Goal: Transaction & Acquisition: Purchase product/service

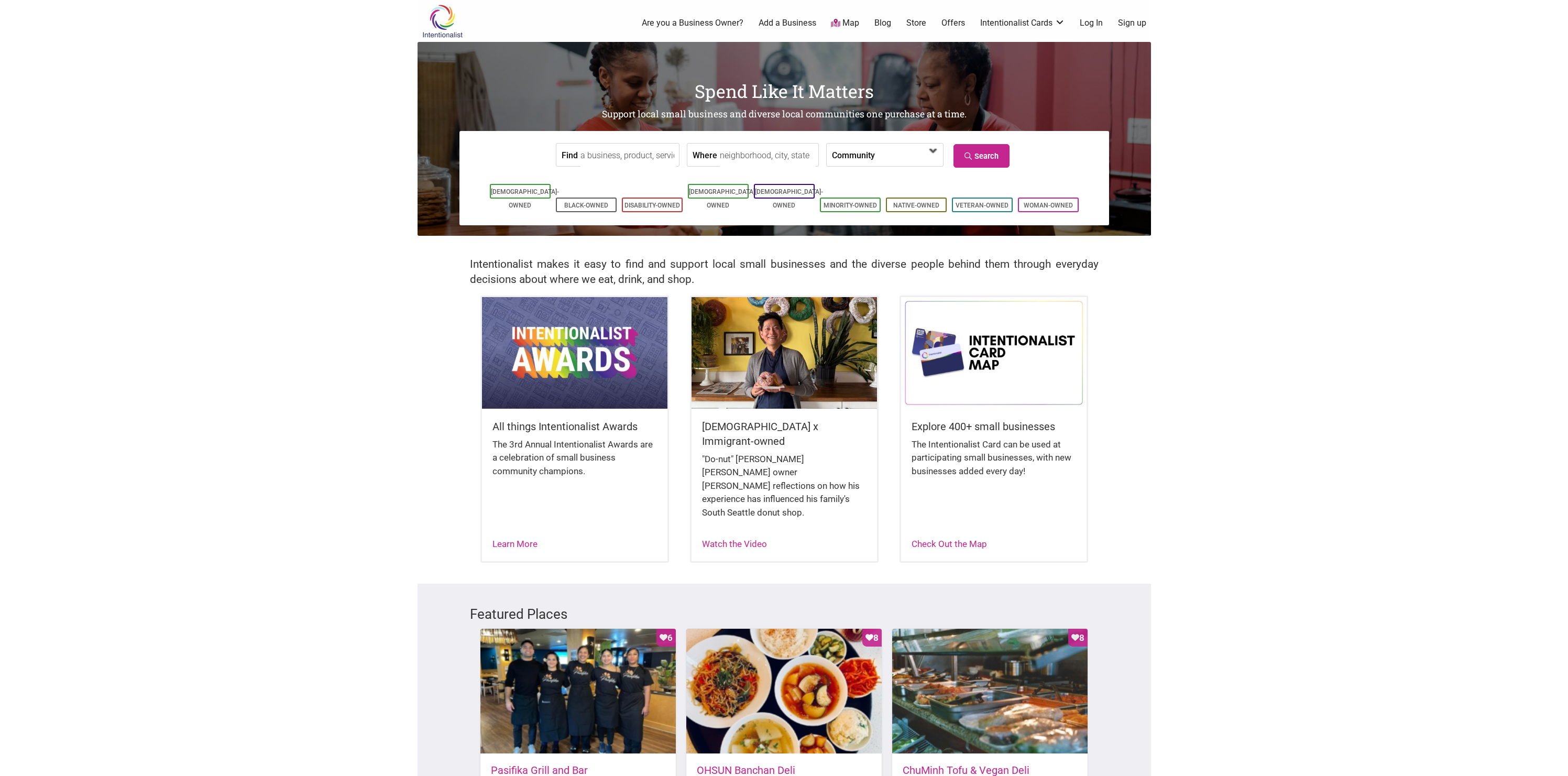
click at [919, 154] on span at bounding box center [904, 156] width 45 height 18
click at [902, 356] on div "Woman-Owned" at bounding box center [899, 365] width 77 height 18
click at [647, 151] on input "Find" at bounding box center [628, 155] width 96 height 23
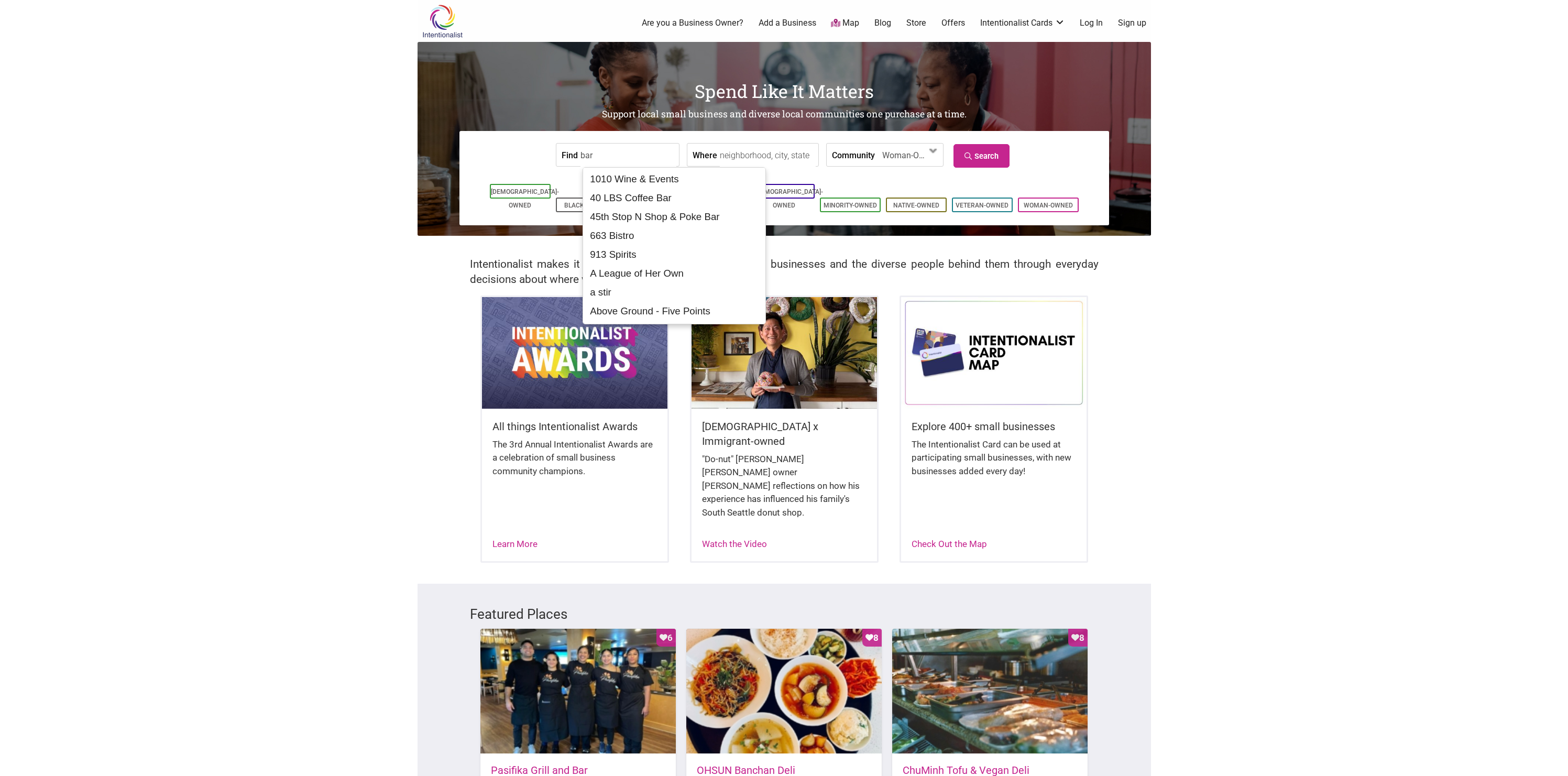
type input "bar"
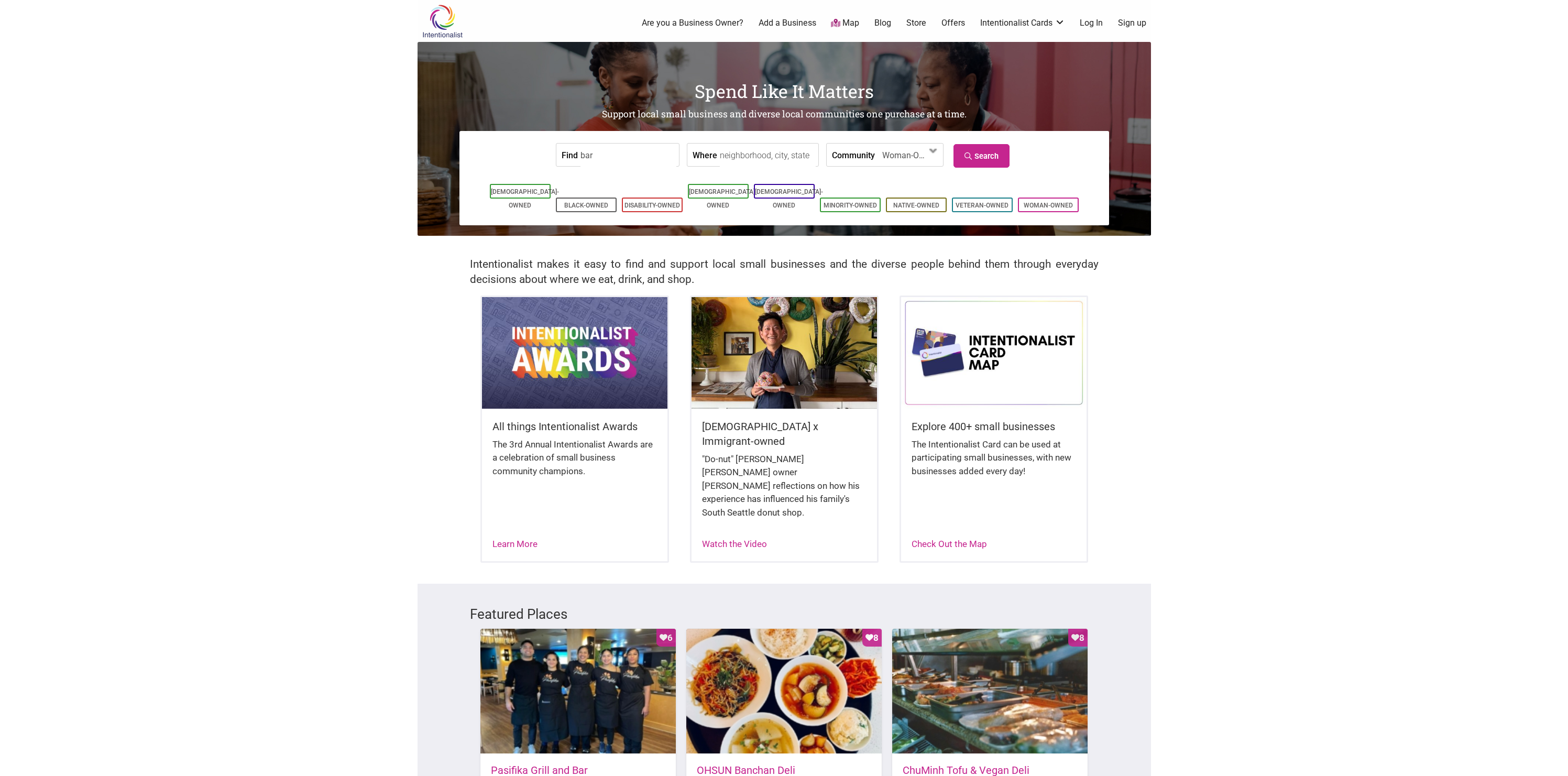
click at [740, 160] on input "Where" at bounding box center [768, 155] width 96 height 23
type input "mt baker"
click at [986, 160] on link "Search" at bounding box center [981, 156] width 56 height 23
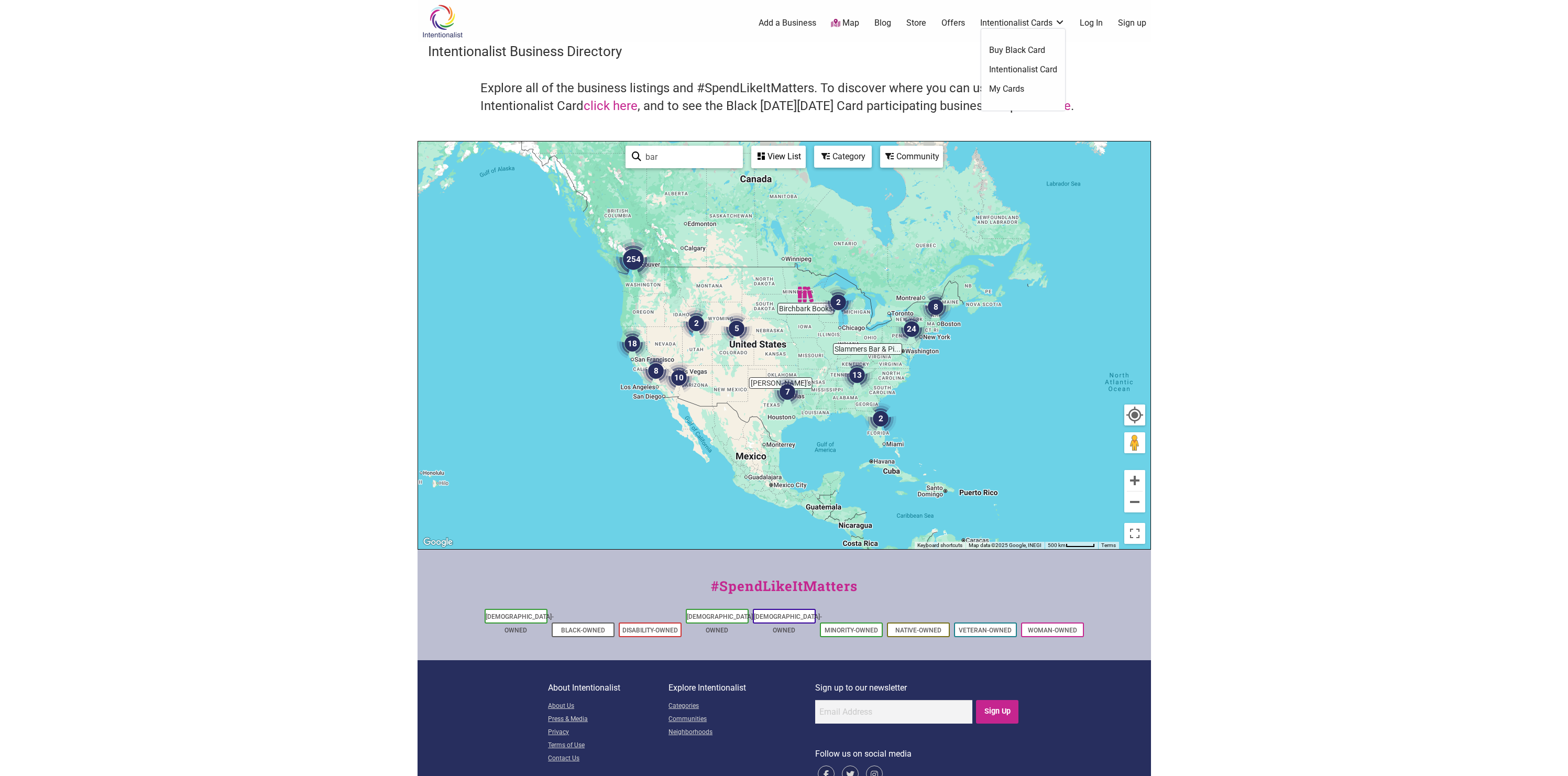
click at [1006, 50] on link "Buy Black Card" at bounding box center [1023, 50] width 68 height 11
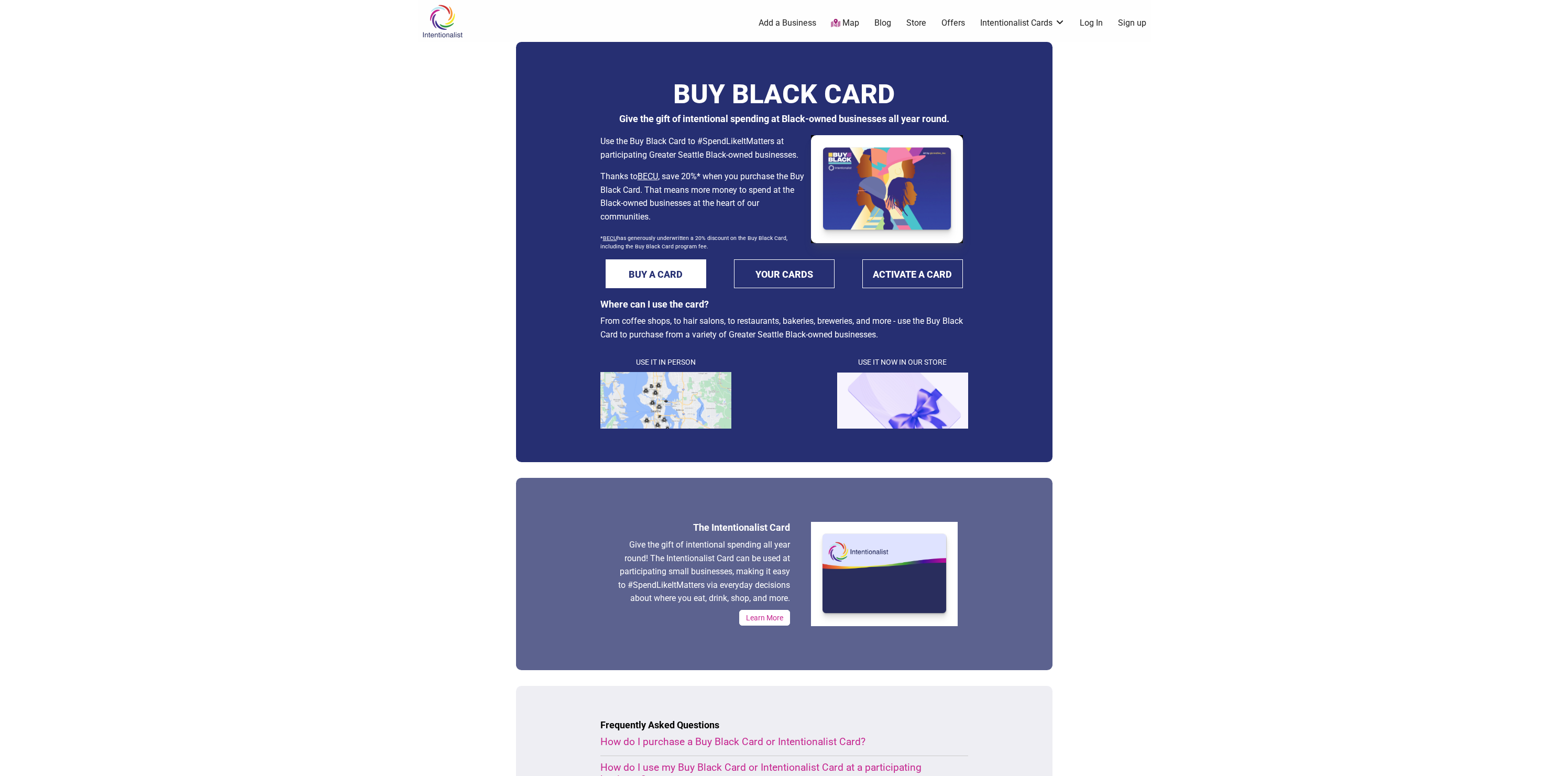
drag, startPoint x: 684, startPoint y: 117, endPoint x: 952, endPoint y: 115, distance: 268.0
click at [952, 115] on h3 "Give the gift of intentional spending at Black-owned businesses all year round." at bounding box center [784, 118] width 368 height 11
click at [1005, 68] on link "Intentionalist Card" at bounding box center [1023, 70] width 68 height 11
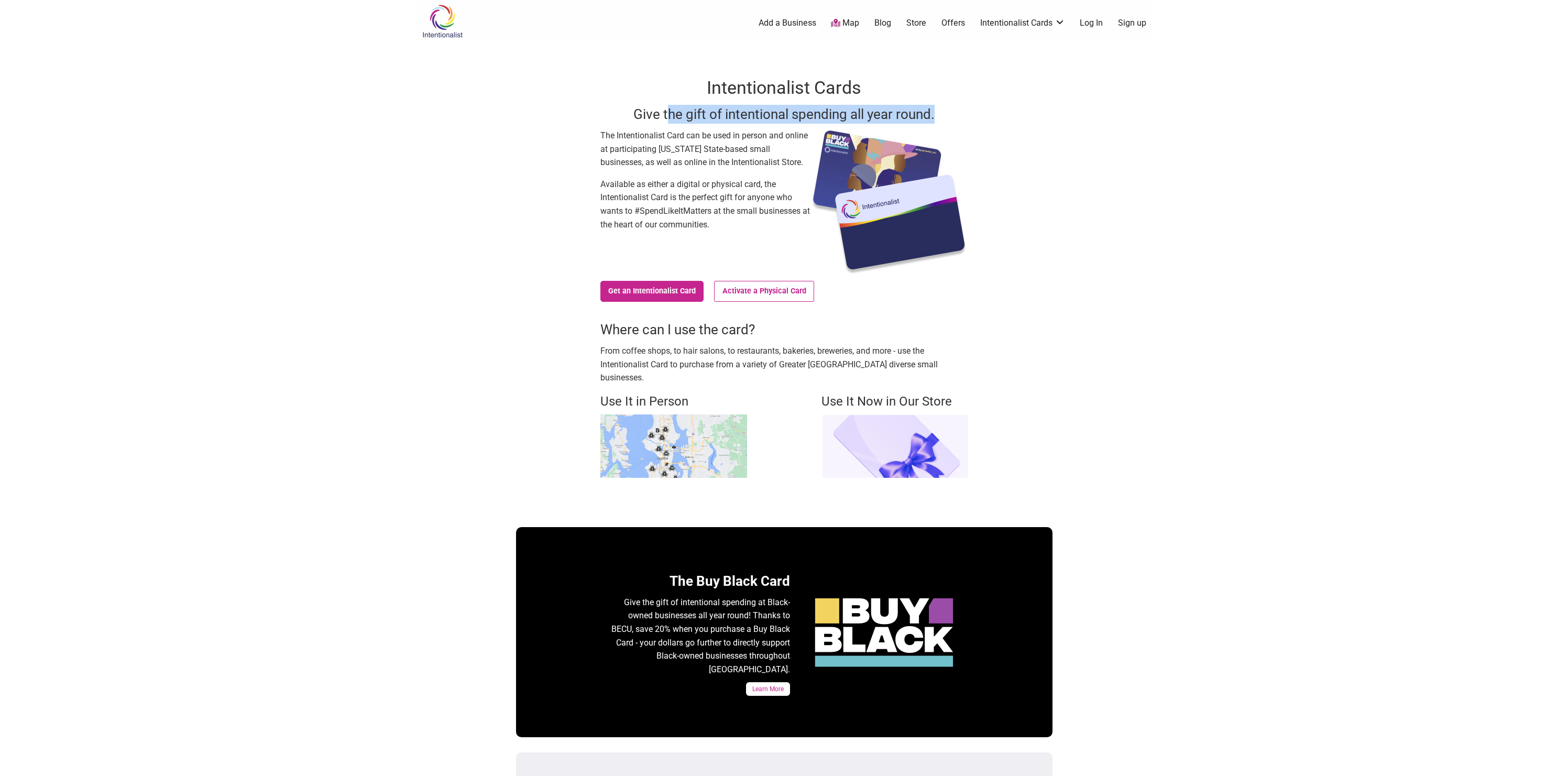
drag, startPoint x: 668, startPoint y: 115, endPoint x: 907, endPoint y: 124, distance: 239.2
click at [907, 124] on div "Intentionalist Cards Give the gift of intentional spending all year round." at bounding box center [784, 102] width 368 height 53
click at [1210, 203] on body "× Menu 0 Add a Business Map Blog Store Offers Intentionalist Cards Buy Black Ca…" at bounding box center [784, 388] width 1568 height 776
click at [1177, 378] on body "× Menu 0 Add a Business Map Blog Store Offers Intentionalist Cards Buy Black Ca…" at bounding box center [784, 388] width 1568 height 776
